Goal: Task Accomplishment & Management: Use online tool/utility

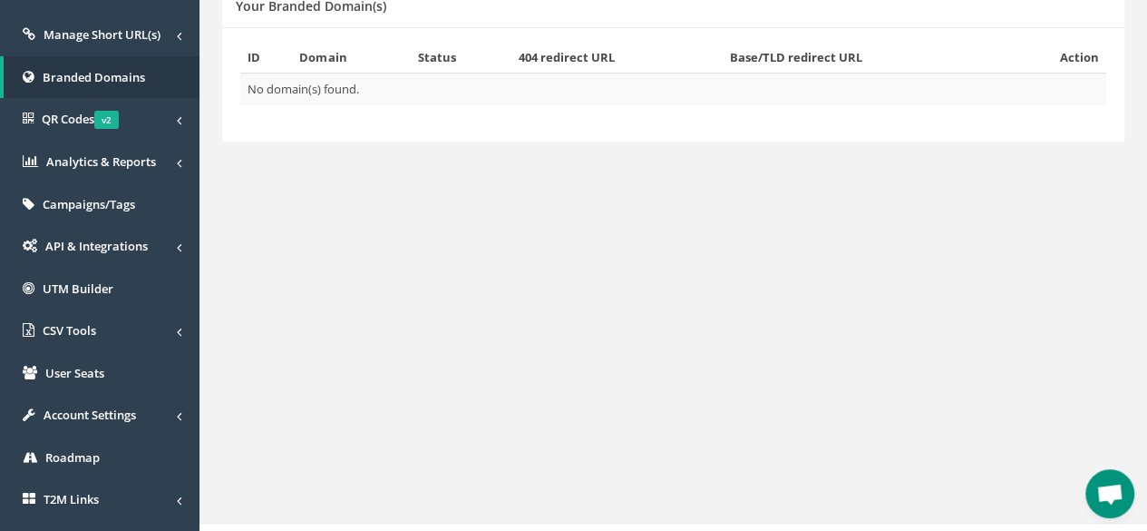
scroll to position [253, 0]
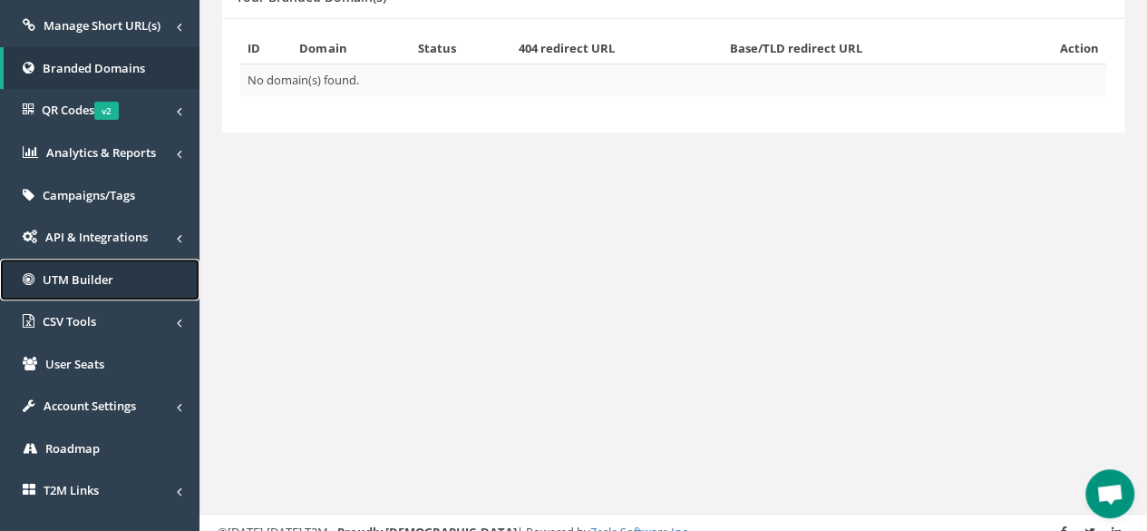
click at [78, 274] on span "UTM Builder" at bounding box center [78, 279] width 71 height 16
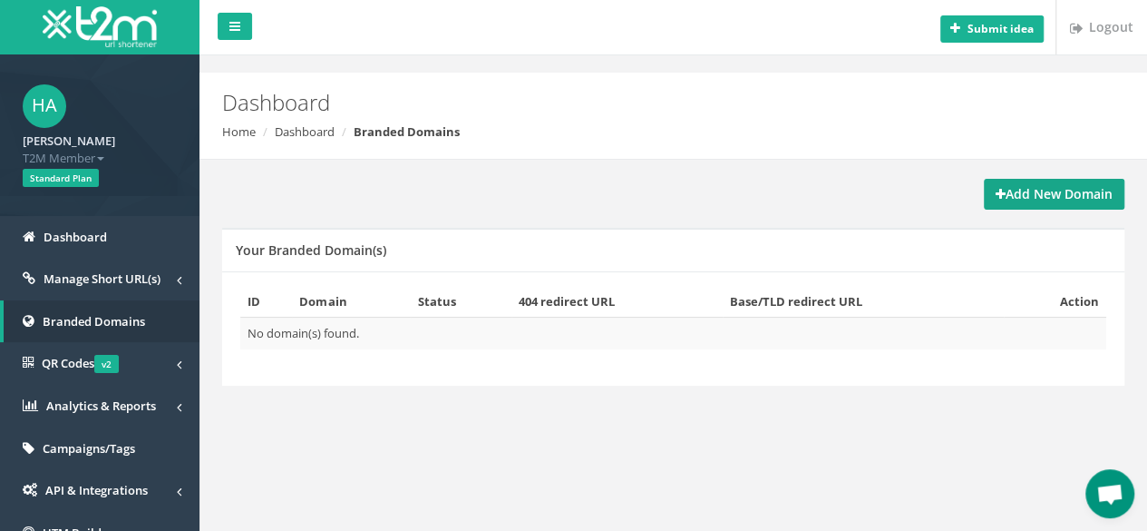
click at [1020, 191] on strong "Add New Domain" at bounding box center [1054, 193] width 117 height 17
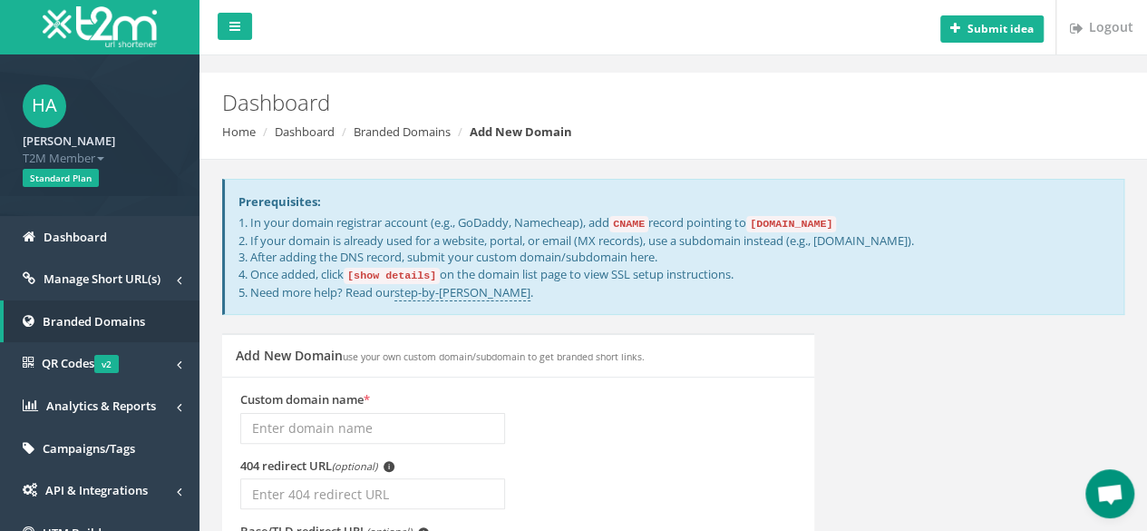
click at [349, 424] on input "Custom domain name *" at bounding box center [372, 428] width 265 height 31
type input "https://links.loyalspicewholesale.com"
click at [667, 414] on div "Custom domain name * https://links.loyalspicewholesale.com" at bounding box center [518, 424] width 583 height 66
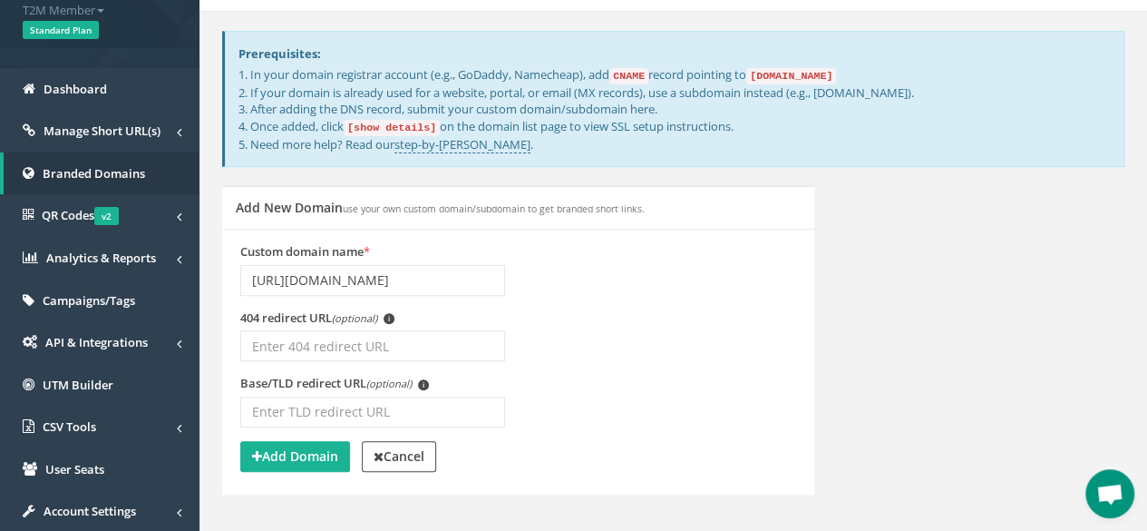
scroll to position [152, 0]
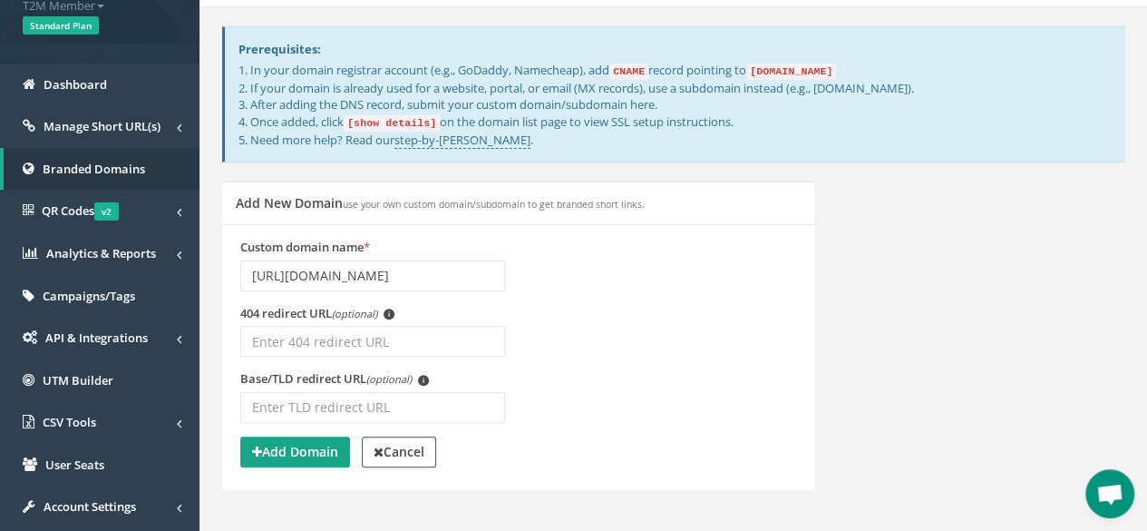
click at [284, 451] on strong "Add Domain" at bounding box center [295, 451] width 86 height 17
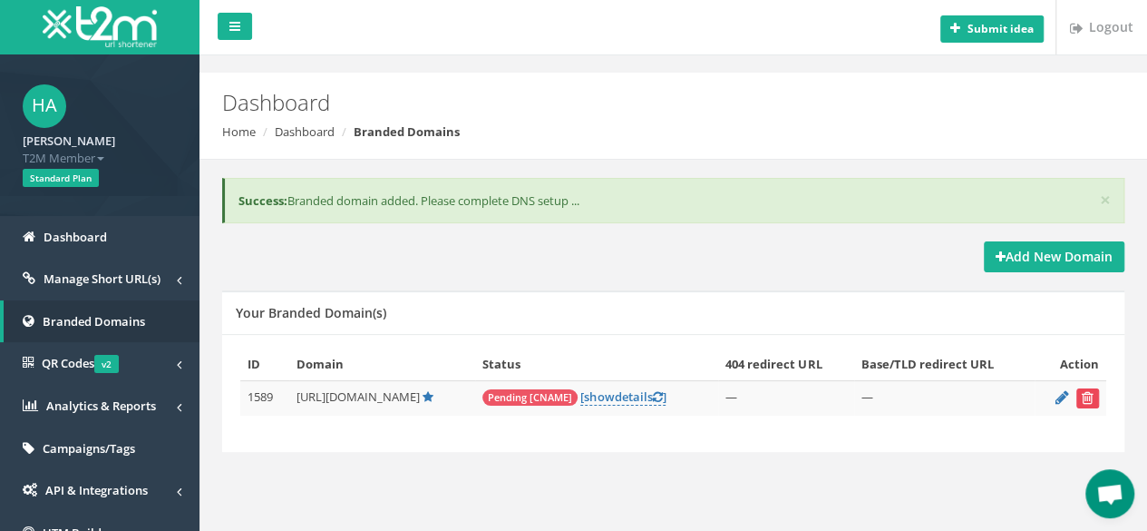
click at [1085, 393] on icon "submit" at bounding box center [1088, 397] width 12 height 11
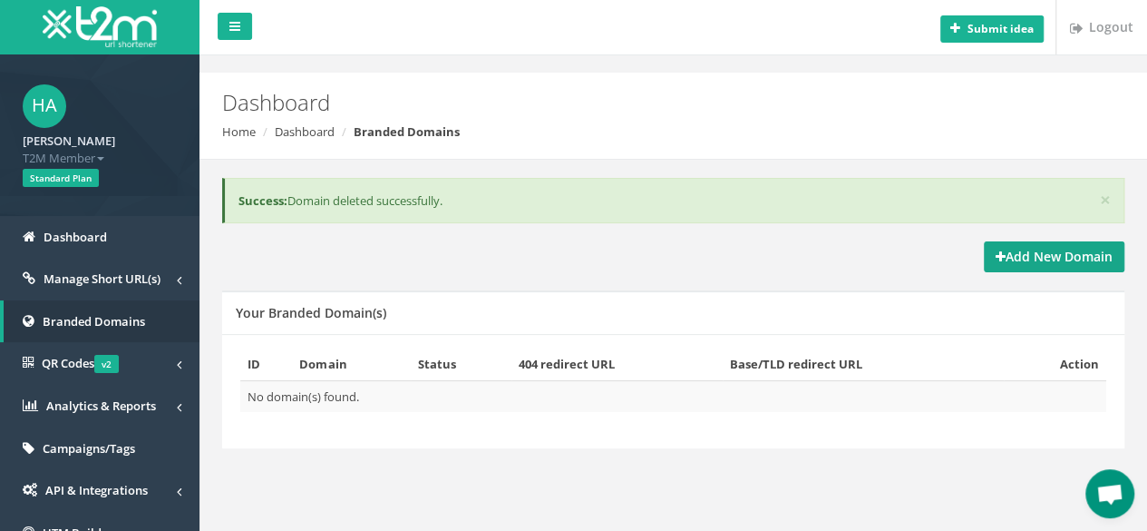
click at [1039, 259] on strong "Add New Domain" at bounding box center [1054, 256] width 117 height 17
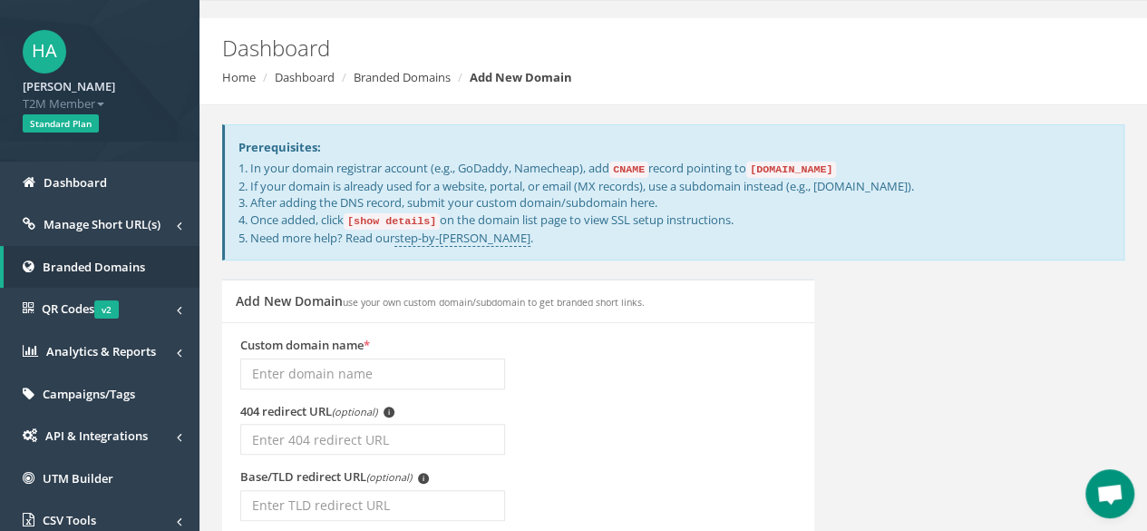
scroll to position [55, 0]
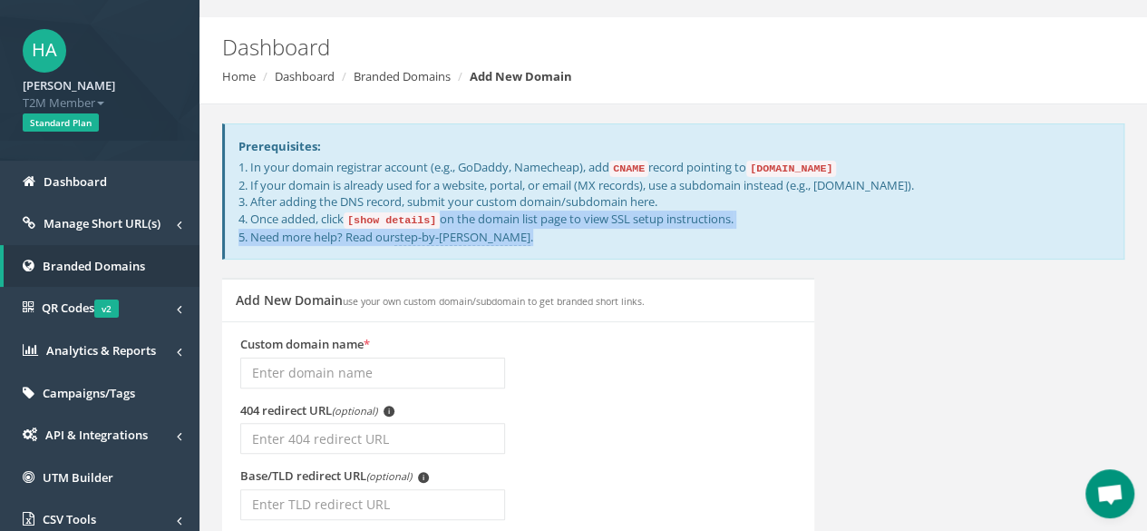
drag, startPoint x: 1143, startPoint y: 224, endPoint x: 1144, endPoint y: 256, distance: 31.8
click at [1144, 256] on div "Submit idea Logout Dashboard Home Dashboard Branded Domains Add New Domain Prer…" at bounding box center [674, 346] width 948 height 803
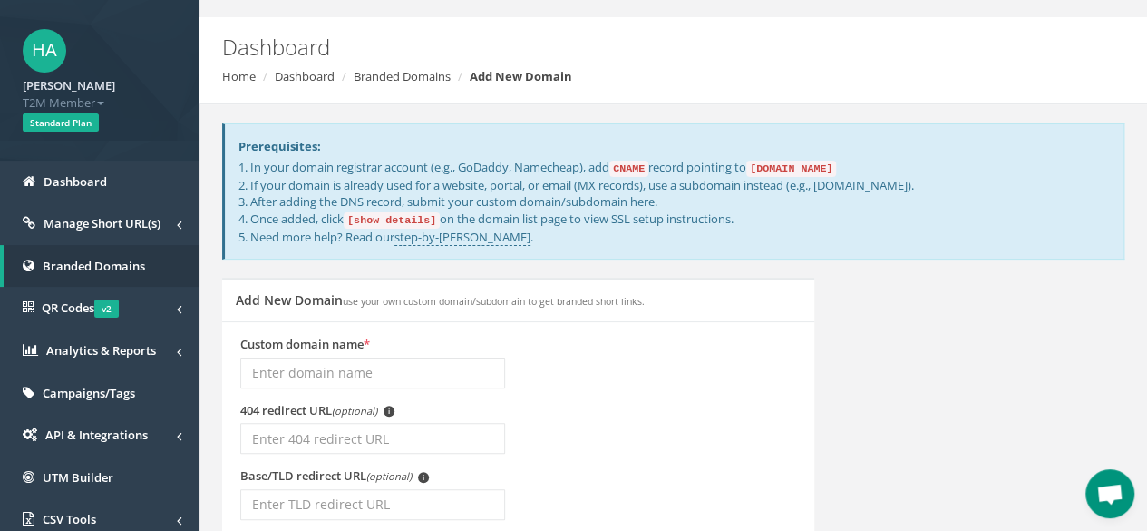
click at [963, 259] on div "Prerequisites: 1. In your domain registrar account (e.g., GoDaddy, Namecheap), …" at bounding box center [673, 374] width 921 height 541
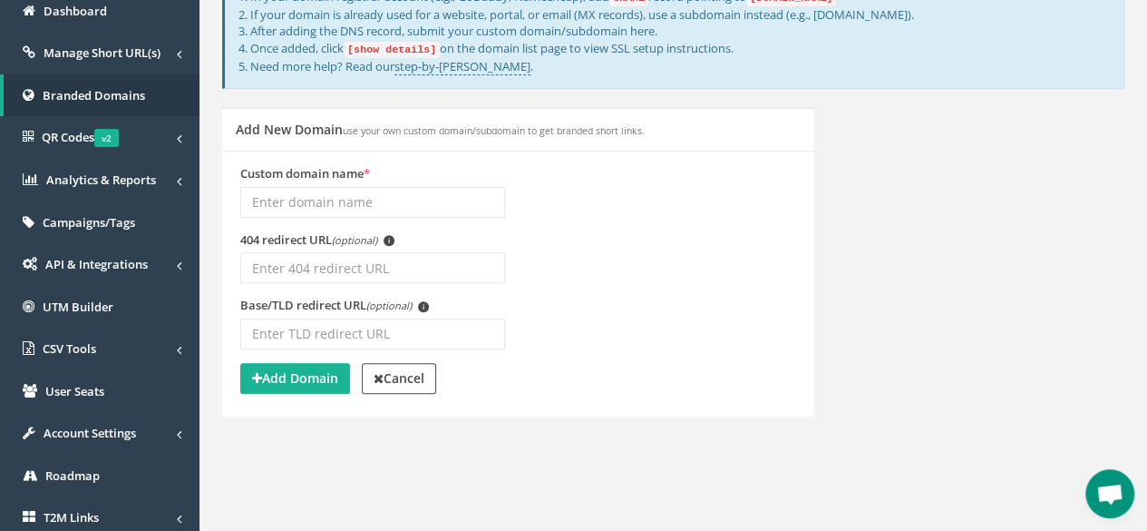
scroll to position [229, 0]
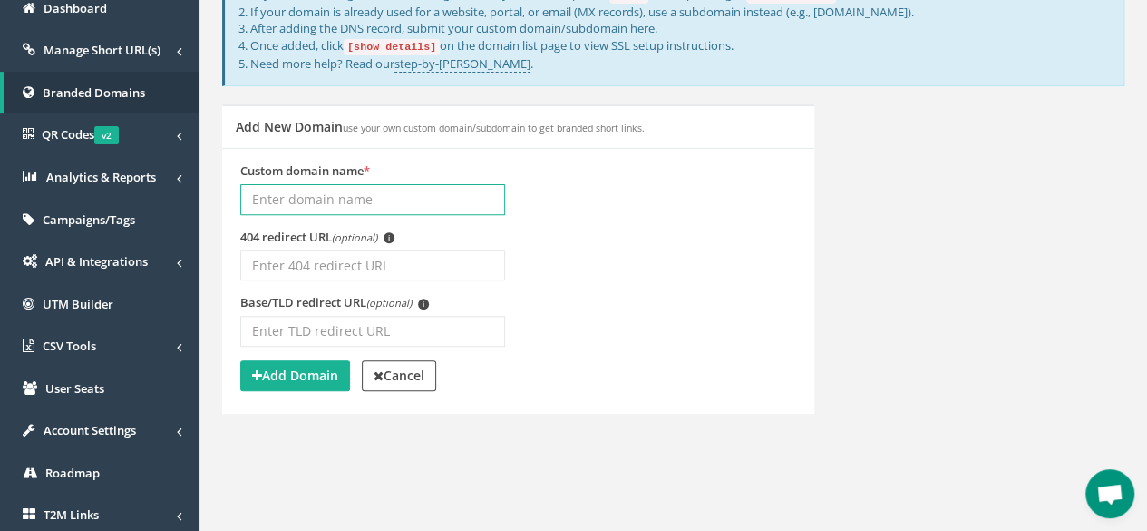
click at [329, 199] on input "Custom domain name *" at bounding box center [372, 199] width 265 height 31
paste input "https://links.loyalspicewholesale.com/widget/form/n6TZESFW1cwamZA19vGG"
type input "https://links.loyalspicewholesale.com"
click at [739, 274] on div "404 redirect URL (optional) i" at bounding box center [518, 262] width 583 height 66
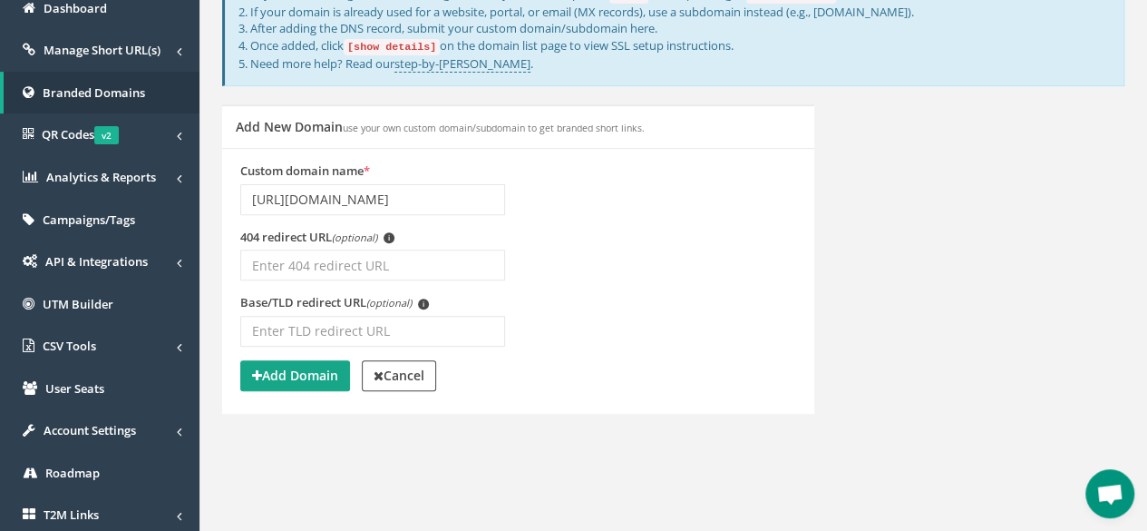
click at [297, 385] on button "Add Domain" at bounding box center [295, 375] width 110 height 31
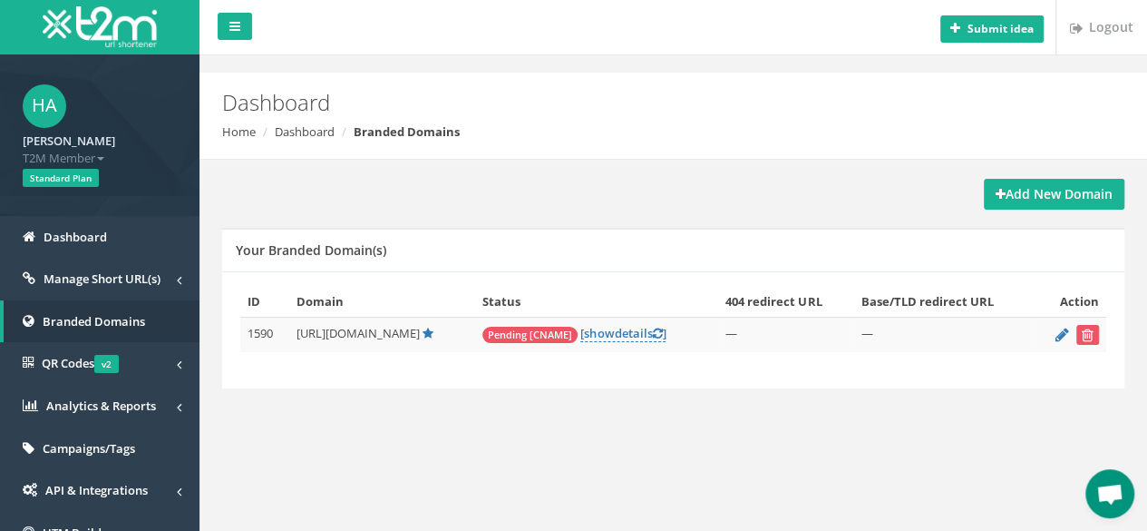
click at [578, 334] on span "Pending [CNAME]" at bounding box center [530, 335] width 95 height 16
click at [614, 326] on span "show" at bounding box center [599, 333] width 30 height 16
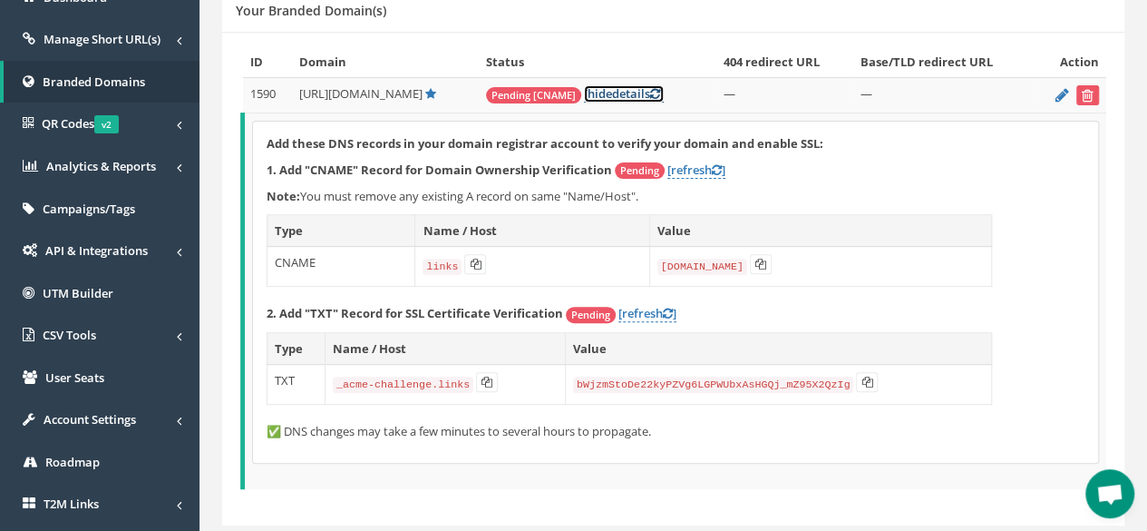
scroll to position [175, 0]
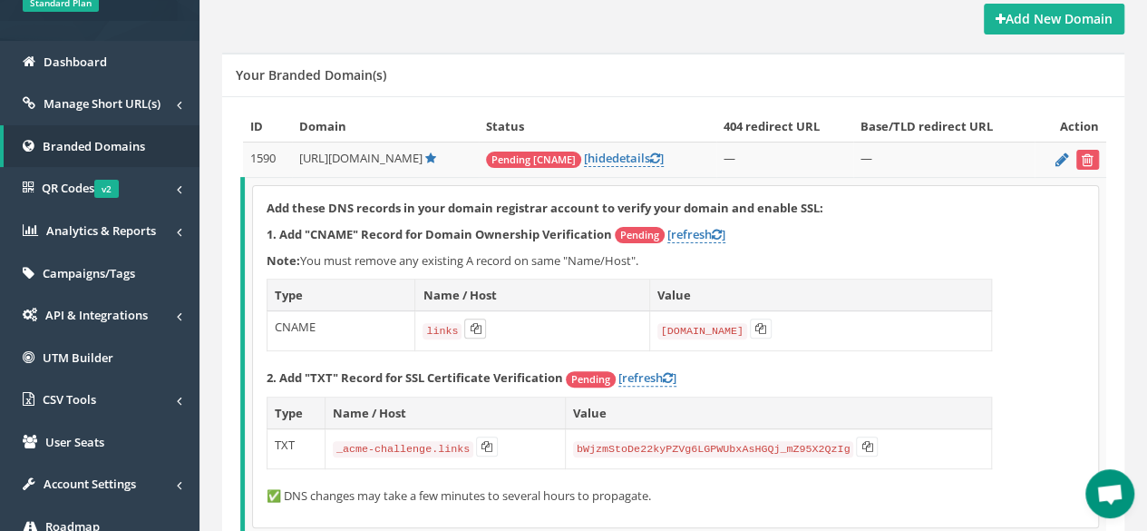
click at [470, 330] on button at bounding box center [475, 328] width 22 height 20
click at [769, 320] on button at bounding box center [761, 328] width 22 height 20
drag, startPoint x: 825, startPoint y: 32, endPoint x: 807, endPoint y: 24, distance: 19.9
click at [807, 24] on div "Add New Domain" at bounding box center [673, 19] width 902 height 31
click at [758, 328] on icon at bounding box center [761, 328] width 11 height 11
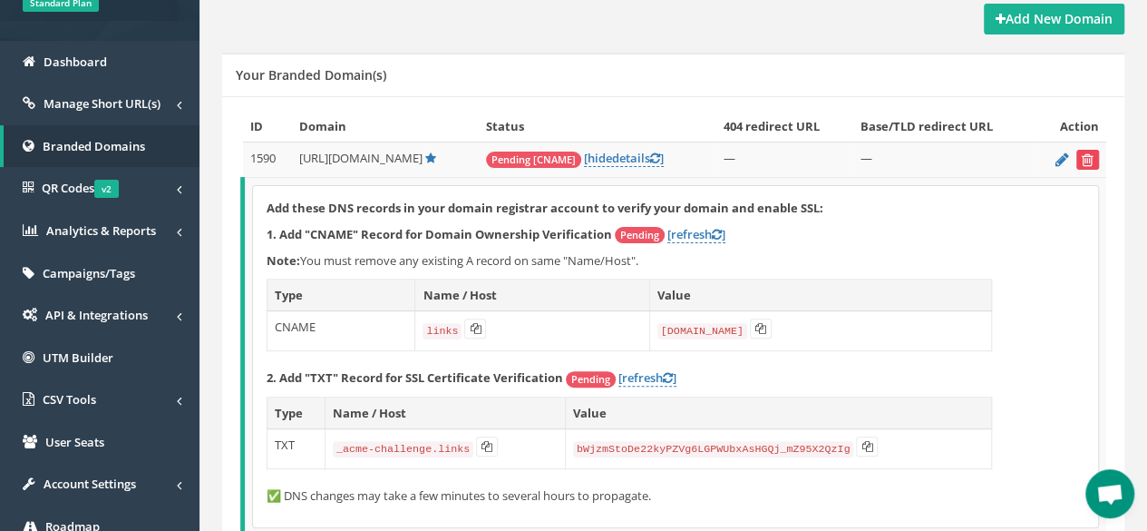
click at [1095, 162] on button "submit" at bounding box center [1088, 160] width 23 height 20
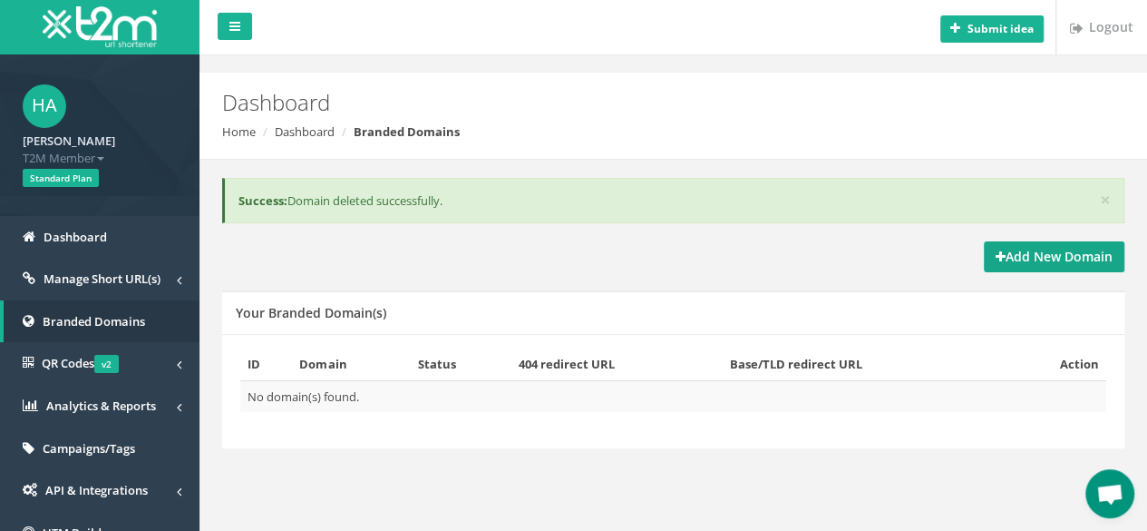
click at [1045, 254] on strong "Add New Domain" at bounding box center [1054, 256] width 117 height 17
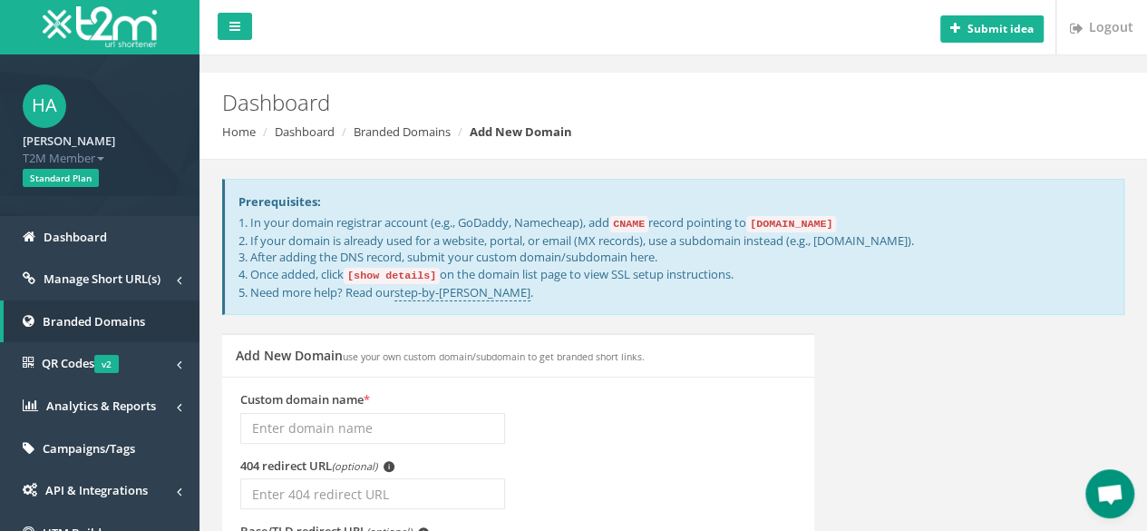
click at [305, 426] on input "Custom domain name *" at bounding box center [372, 428] width 265 height 31
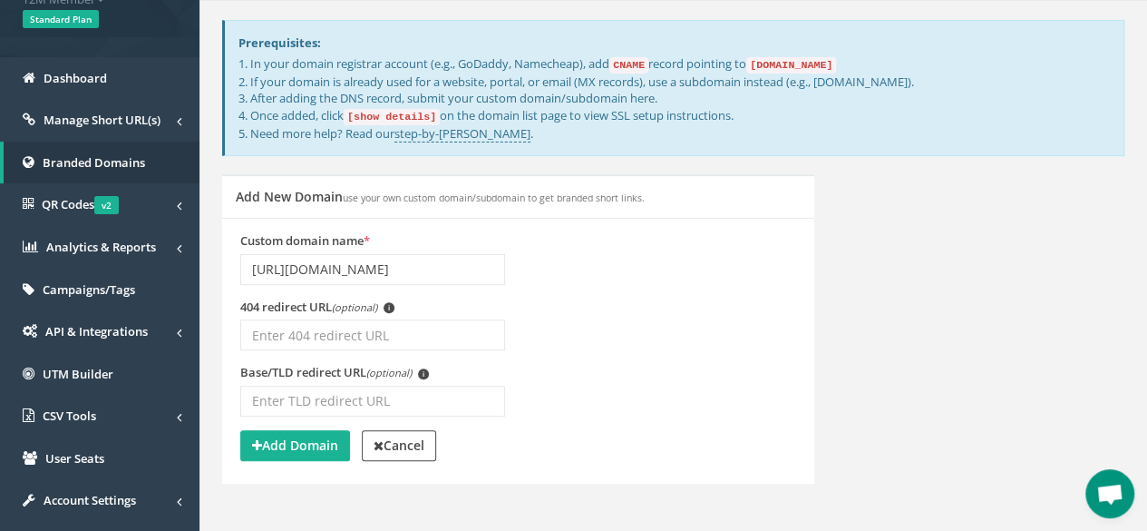
scroll to position [144, 0]
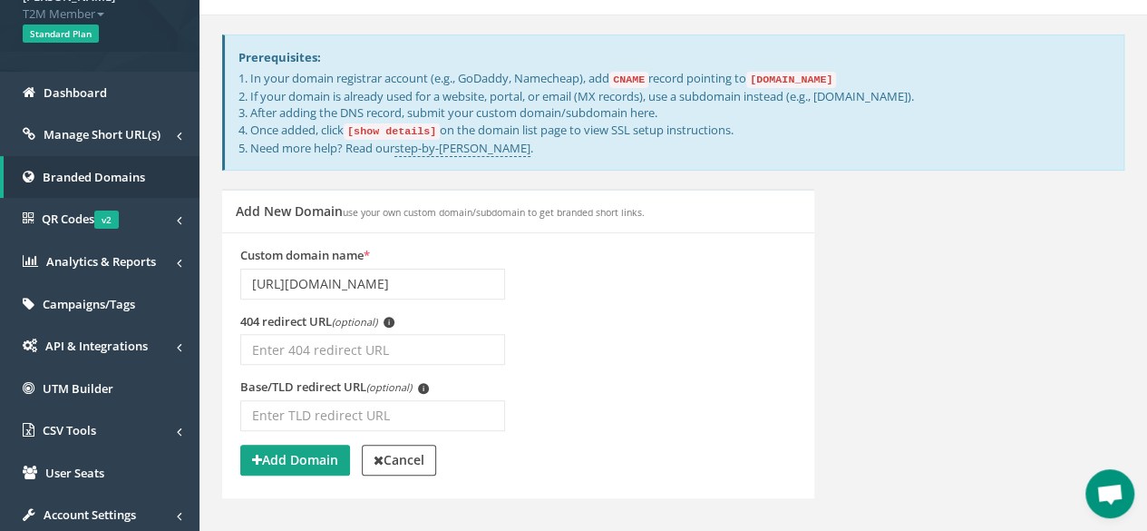
type input "http://go.loyalspicewholesale.com"
click at [282, 462] on strong "Add Domain" at bounding box center [295, 459] width 86 height 17
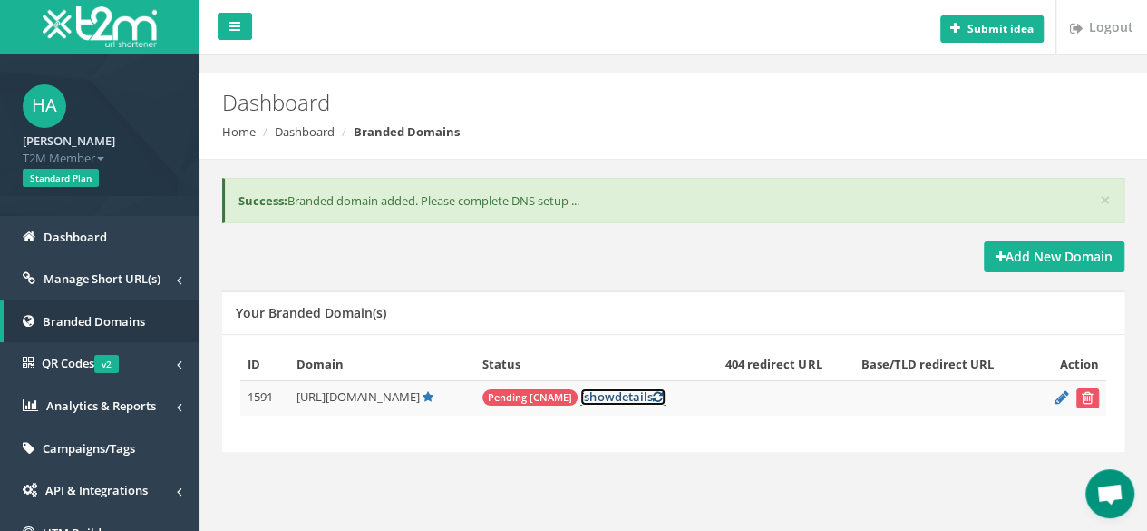
click at [614, 396] on span "show" at bounding box center [599, 396] width 30 height 16
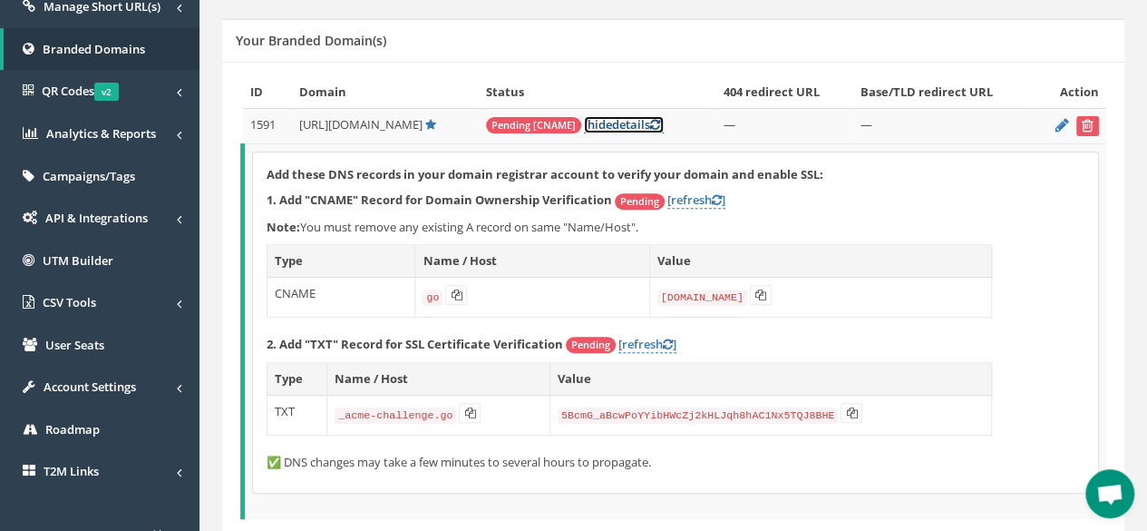
scroll to position [292, 0]
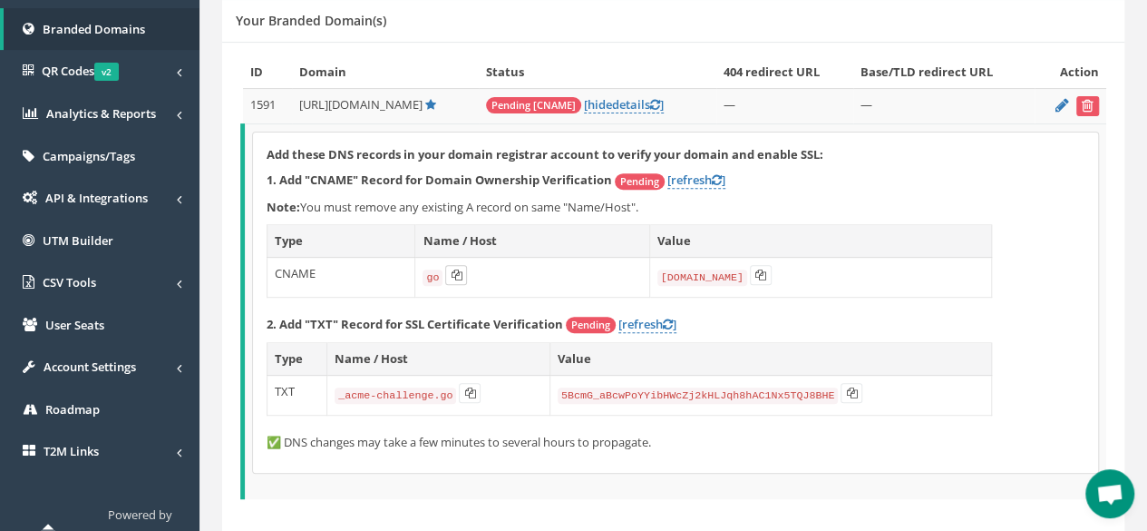
click at [454, 269] on icon at bounding box center [456, 274] width 11 height 11
click at [451, 269] on icon at bounding box center [456, 274] width 11 height 11
click at [759, 271] on icon at bounding box center [761, 274] width 11 height 11
click at [464, 387] on icon at bounding box center [469, 392] width 11 height 11
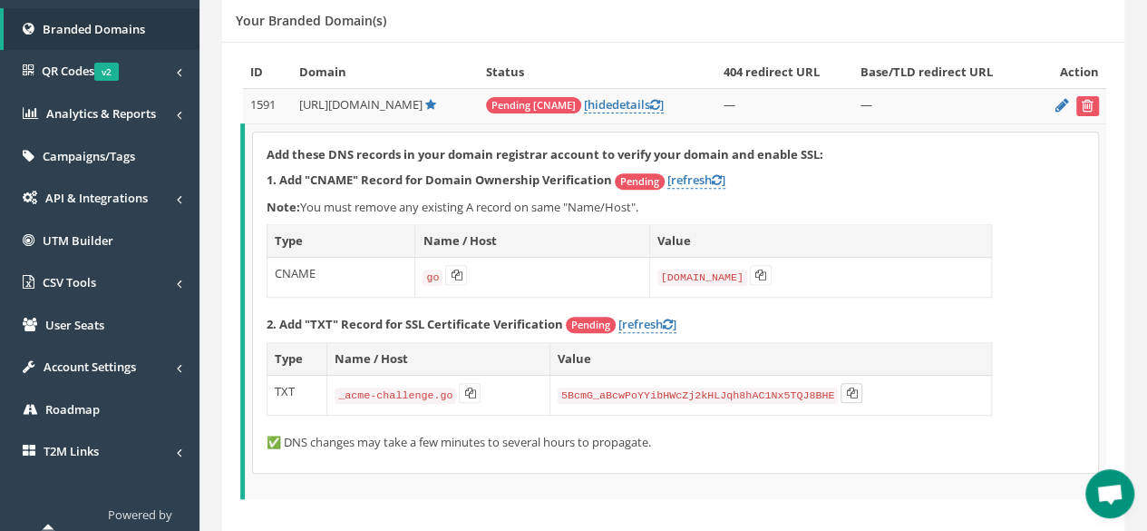
click at [846, 390] on icon at bounding box center [851, 392] width 11 height 11
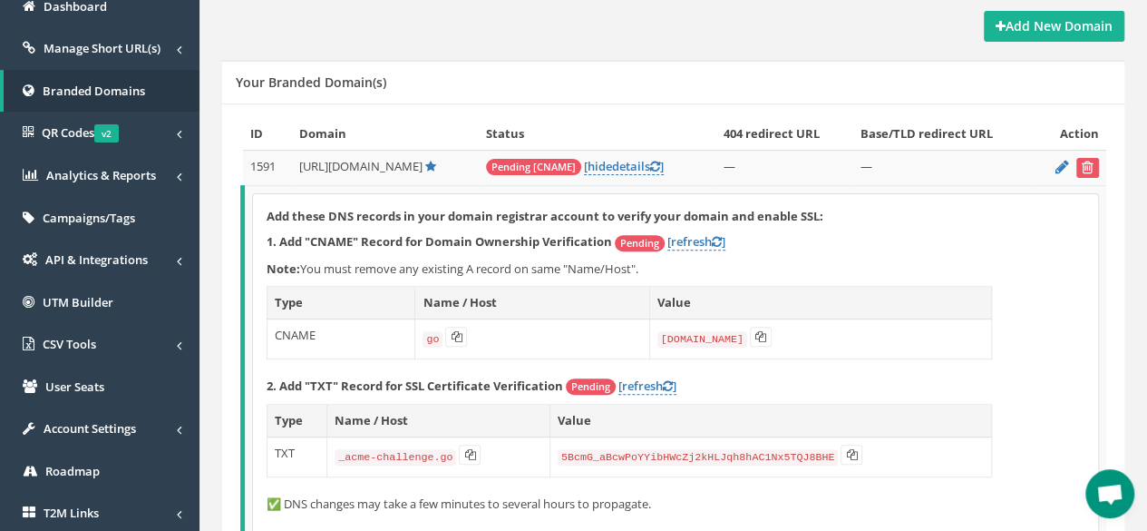
scroll to position [241, 0]
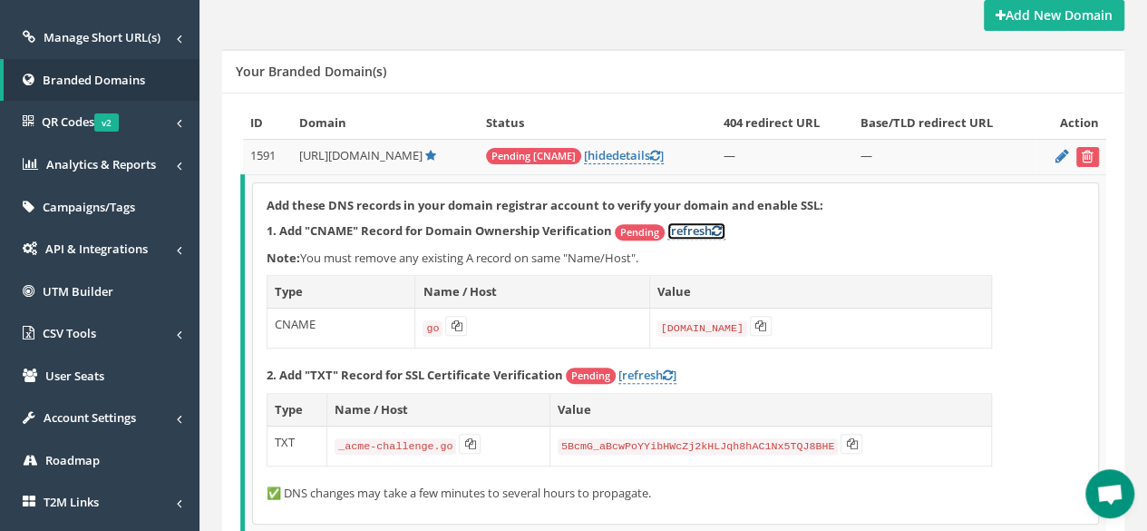
click at [724, 234] on link "[refresh ]" at bounding box center [697, 230] width 58 height 17
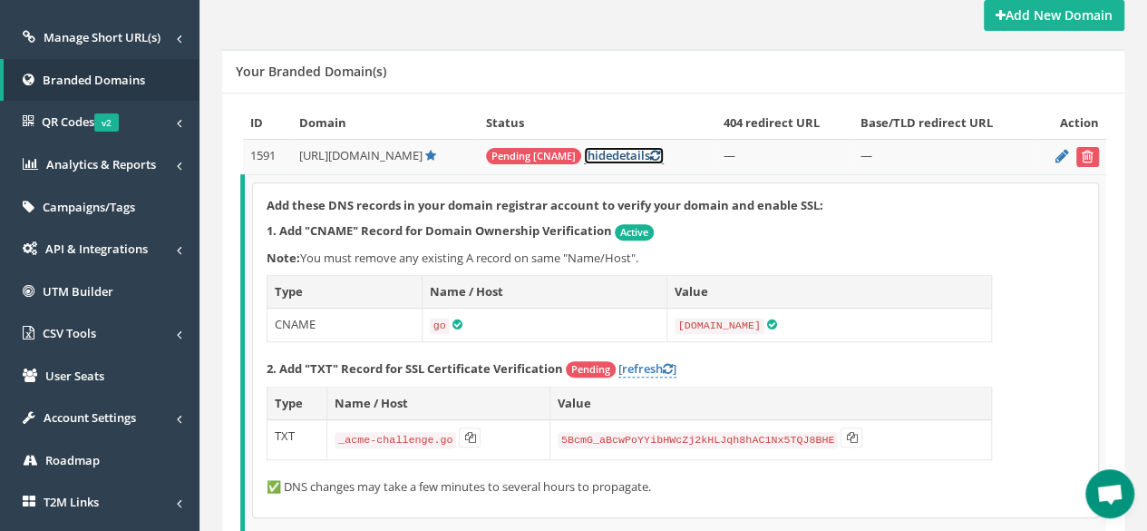
click at [660, 157] on icon at bounding box center [655, 156] width 10 height 12
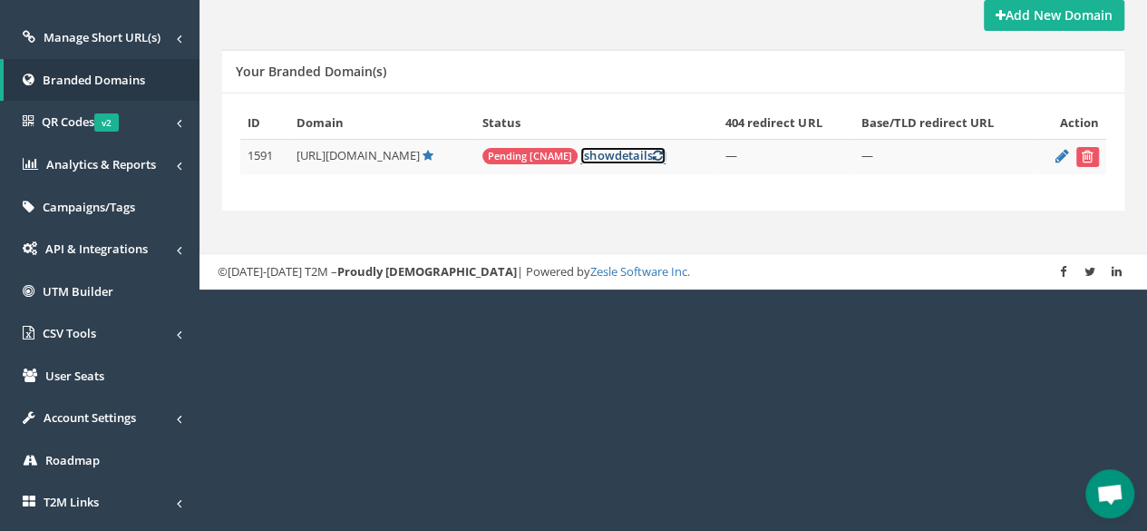
click at [662, 156] on icon at bounding box center [657, 156] width 10 height 12
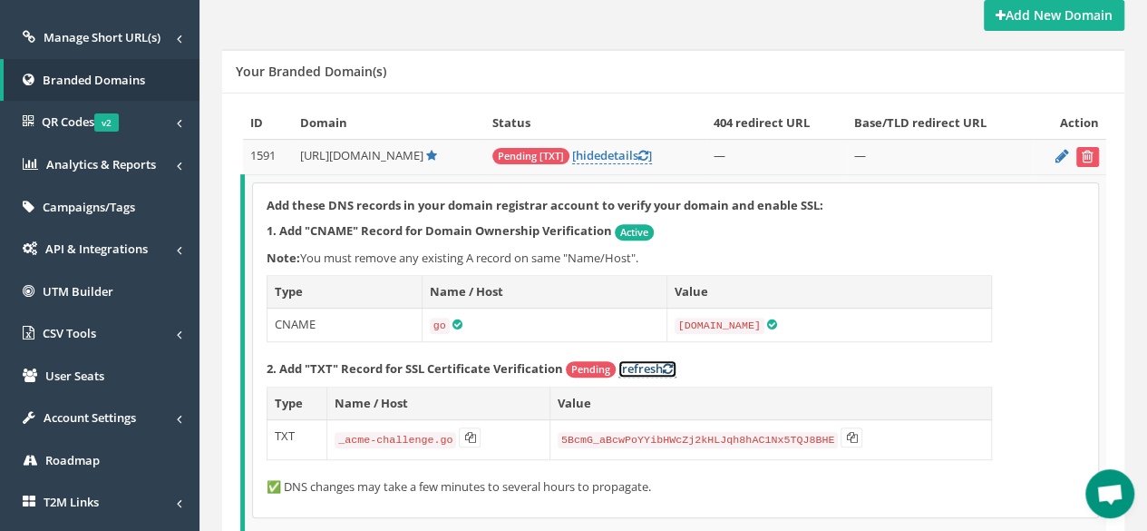
click at [673, 363] on icon at bounding box center [668, 369] width 10 height 12
click at [677, 366] on link "[refresh ]" at bounding box center [648, 368] width 58 height 17
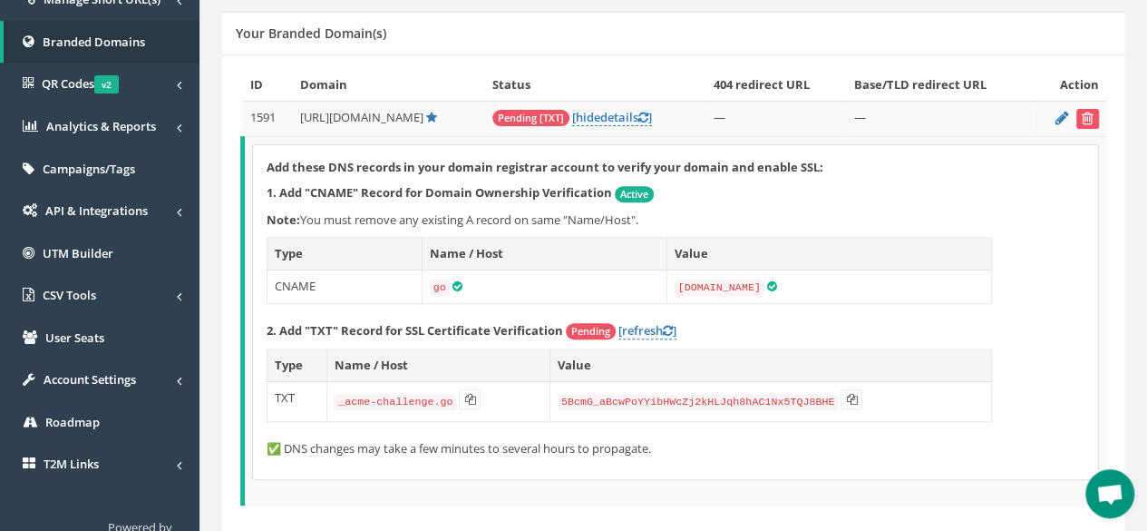
scroll to position [271, 0]
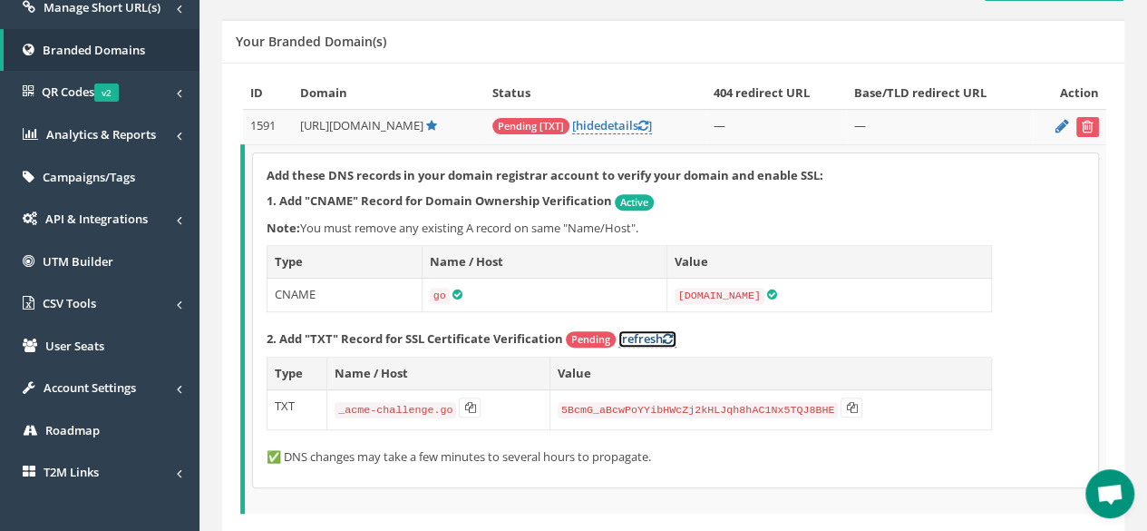
click at [672, 333] on icon at bounding box center [668, 339] width 10 height 12
click at [676, 333] on link "[refresh ]" at bounding box center [648, 338] width 58 height 17
click at [649, 122] on icon at bounding box center [644, 126] width 10 height 12
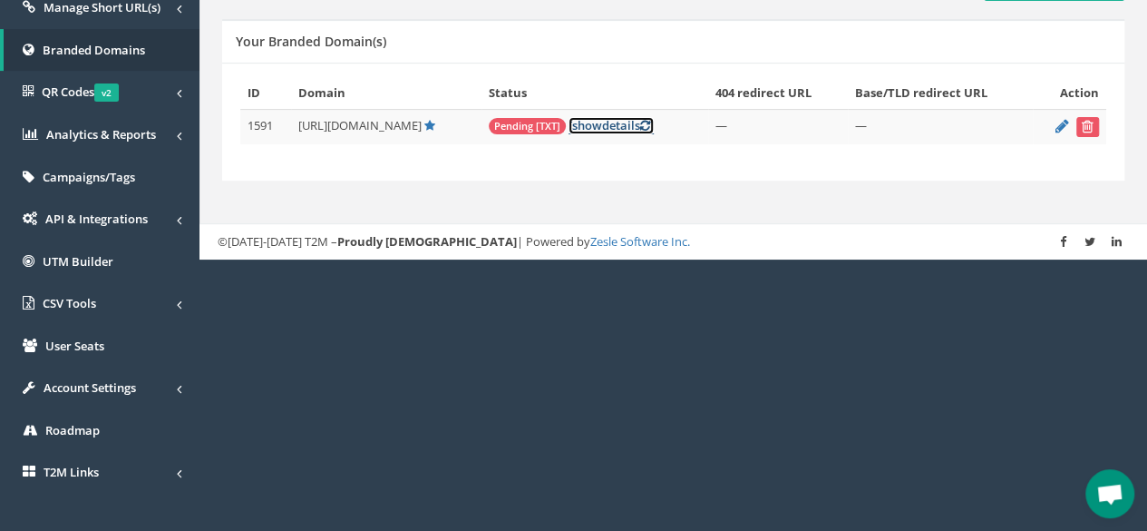
click at [650, 122] on icon at bounding box center [645, 126] width 10 height 12
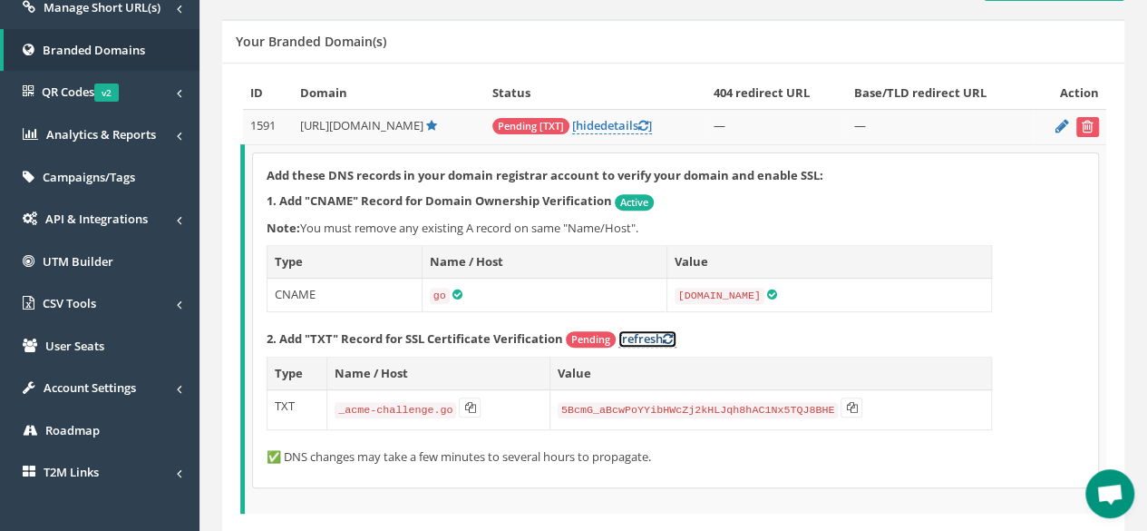
click at [669, 333] on icon at bounding box center [668, 339] width 10 height 12
click at [668, 334] on icon at bounding box center [668, 339] width 10 height 12
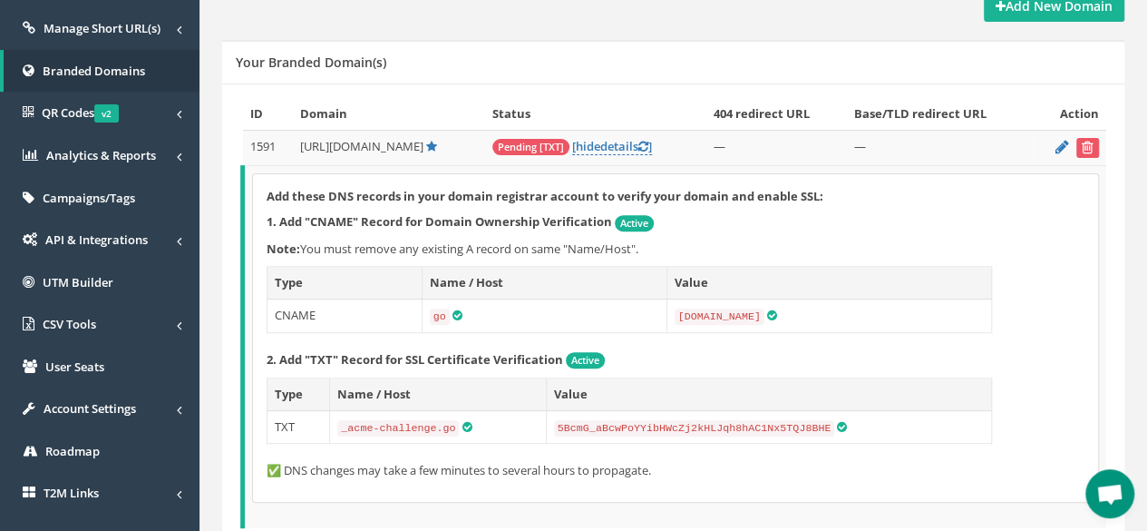
scroll to position [260, 0]
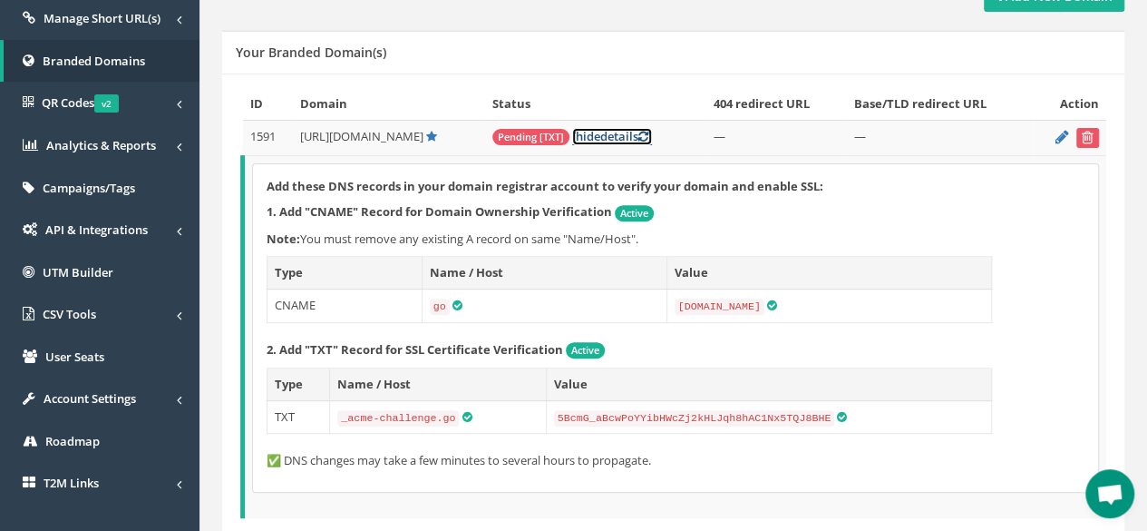
click at [649, 133] on icon at bounding box center [644, 137] width 10 height 12
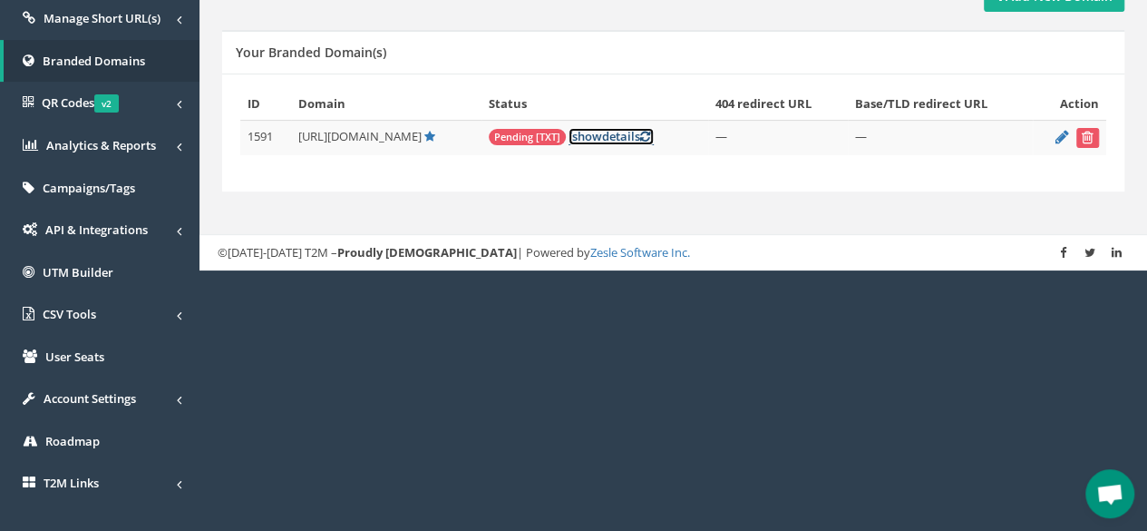
click at [650, 133] on icon at bounding box center [645, 137] width 10 height 12
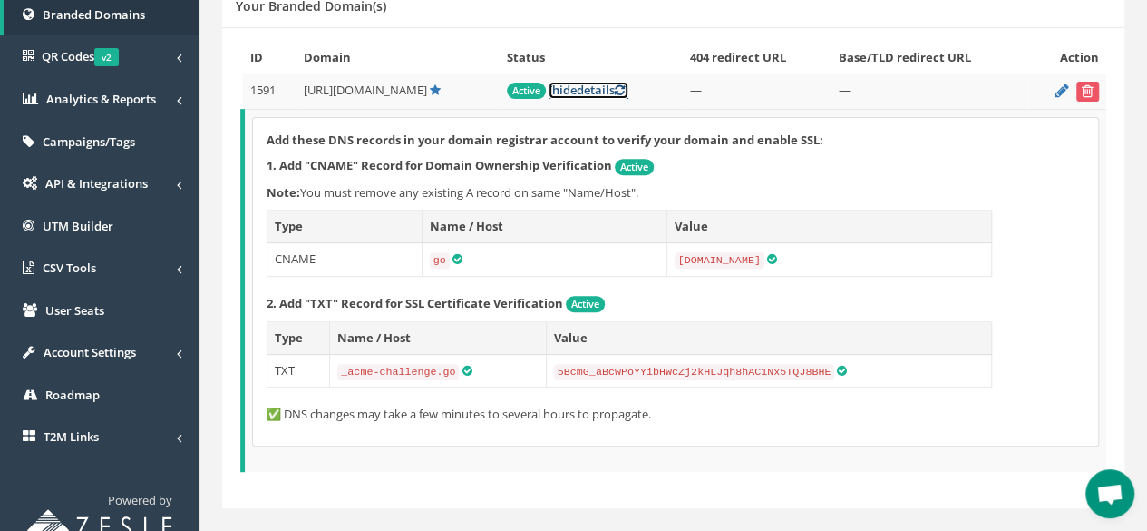
scroll to position [307, 0]
drag, startPoint x: 240, startPoint y: 256, endPoint x: 240, endPoint y: 206, distance: 49.9
click at [240, 206] on table "ID Domain Status 404 redirect URL Base/TLD redirect URL Action 1591 [URL][DOMAI…" at bounding box center [673, 256] width 866 height 430
click at [92, 435] on span "T2M Links" at bounding box center [71, 435] width 55 height 16
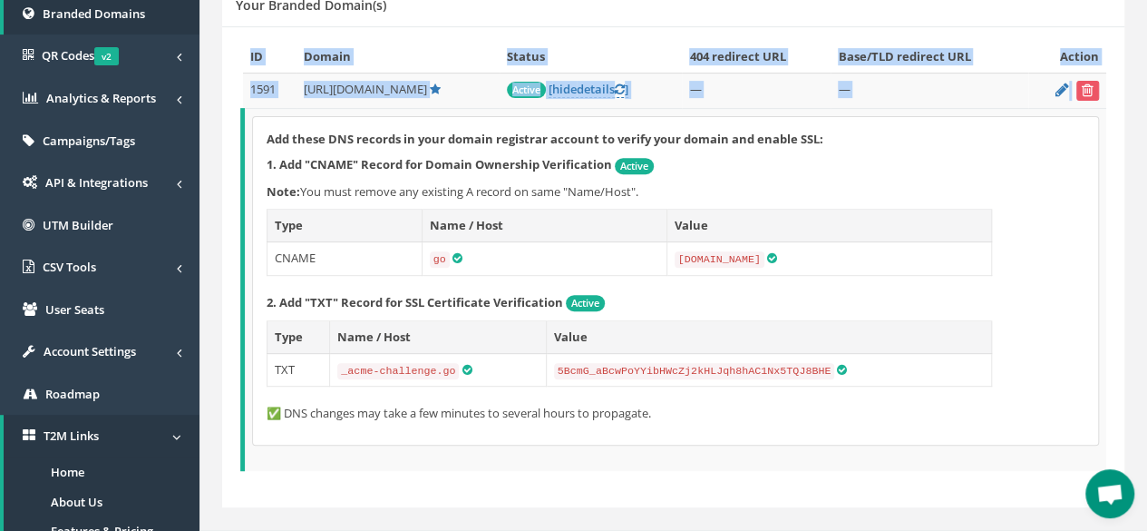
drag, startPoint x: 244, startPoint y: 132, endPoint x: 239, endPoint y: 82, distance: 50.1
click at [239, 82] on div "ID Domain Status 404 redirect URL Base/TLD redirect URL Action 1591 [URL][DOMAI…" at bounding box center [673, 266] width 902 height 481
click at [232, 81] on div "ID Domain Status 404 redirect URL Base/TLD redirect URL Action 1591 [URL][DOMAI…" at bounding box center [673, 266] width 902 height 481
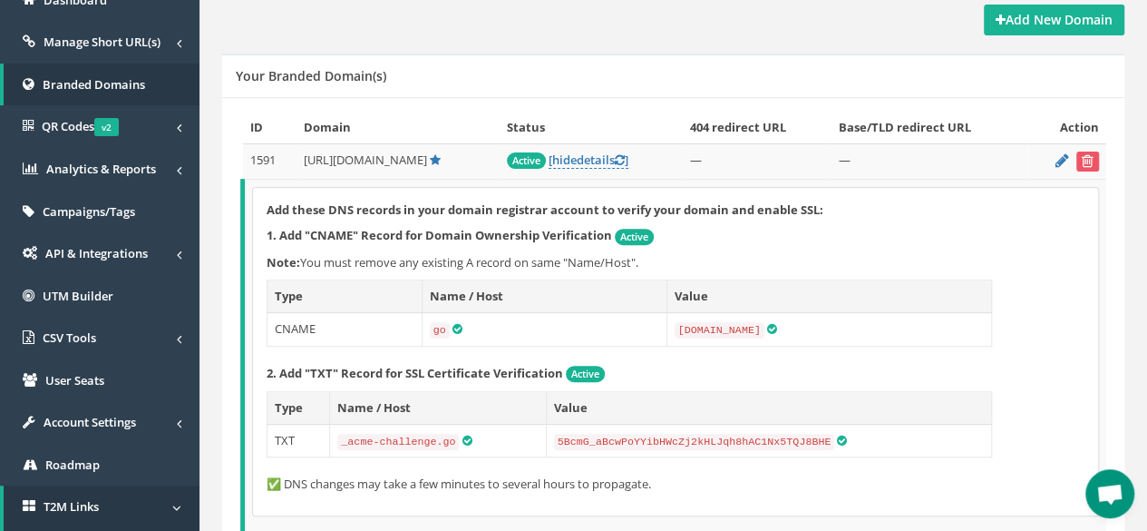
scroll to position [235, 0]
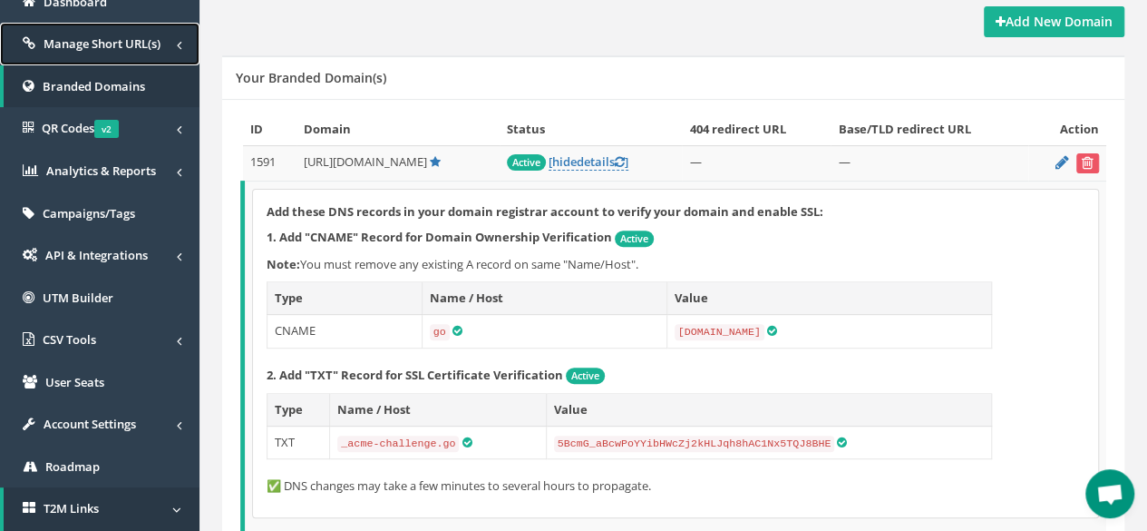
click at [105, 44] on span "Manage Short URL(s)" at bounding box center [102, 43] width 117 height 16
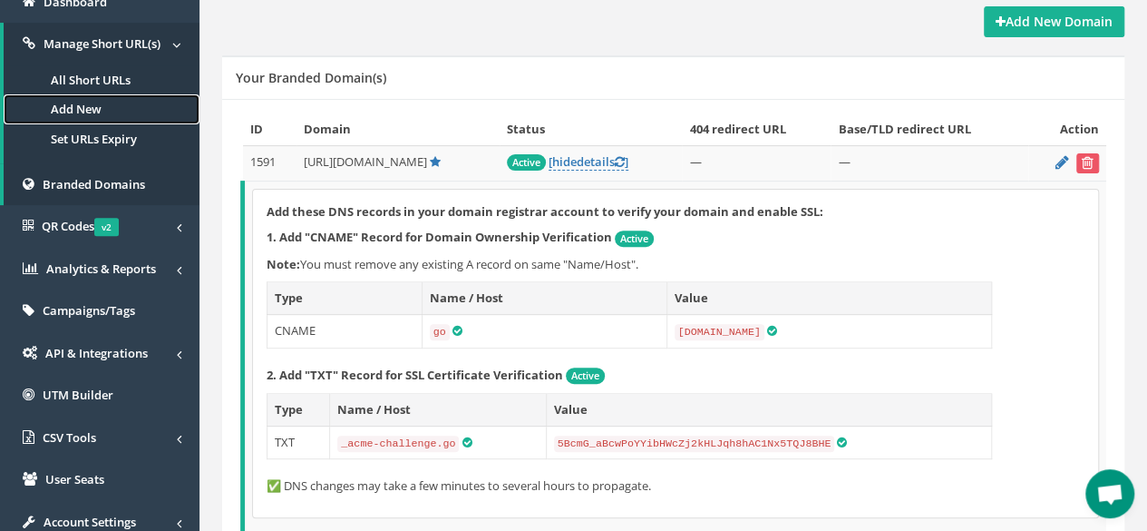
click at [83, 113] on link "Add New" at bounding box center [102, 109] width 196 height 30
